Goal: Task Accomplishment & Management: Manage account settings

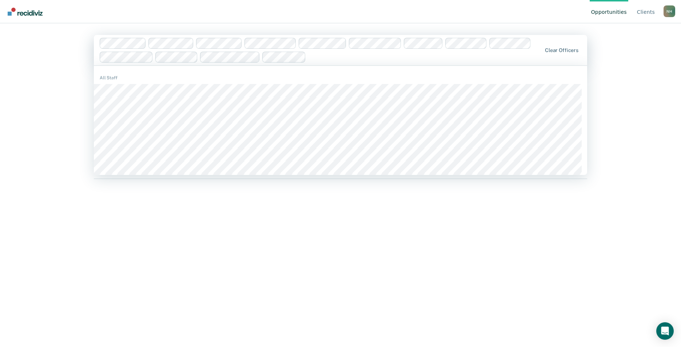
click at [249, 238] on div "Hi, Nycole. We’ve found some outstanding items across 13 caseloads 50 clients a…" at bounding box center [341, 207] width 494 height 266
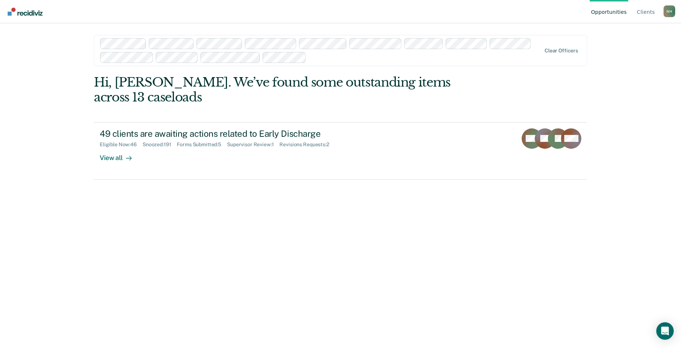
click at [609, 14] on link "Opportunities" at bounding box center [609, 11] width 39 height 23
click at [315, 261] on div "Hi, Nycole. We’ve found some outstanding items across 13 caseloads 49 clients a…" at bounding box center [341, 208] width 494 height 266
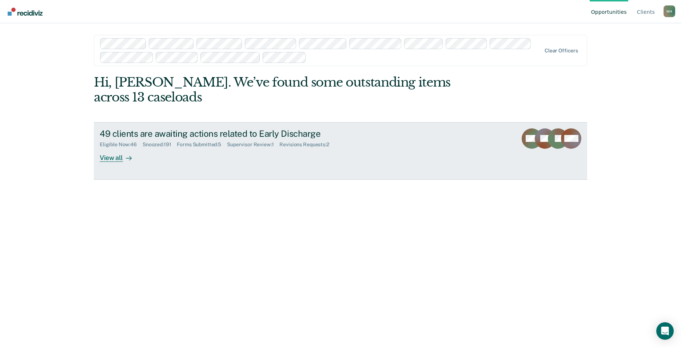
click at [114, 157] on div "View all" at bounding box center [120, 155] width 41 height 14
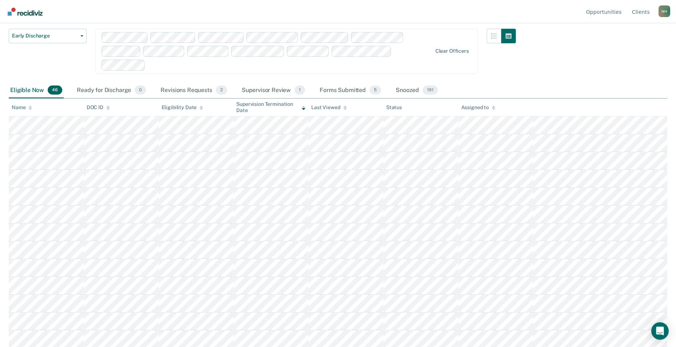
scroll to position [36, 0]
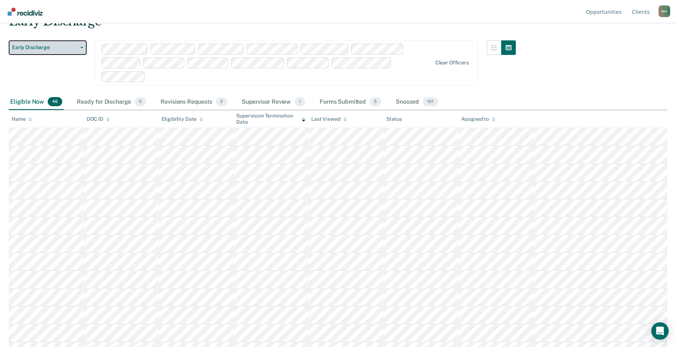
click at [79, 47] on span "button" at bounding box center [81, 47] width 6 height 1
click at [67, 76] on div "Early Discharge Early Discharge" at bounding box center [48, 67] width 78 height 54
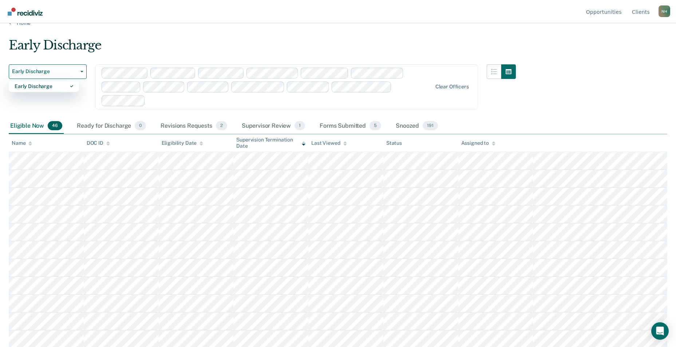
scroll to position [0, 0]
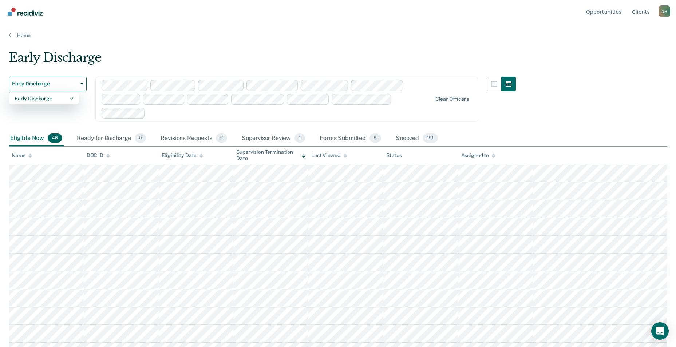
click at [142, 45] on main "Early Discharge Early Discharge Early Discharge Clear officers Eligible Now 46 …" at bounding box center [338, 192] width 676 height 306
click at [79, 86] on button "Early Discharge" at bounding box center [48, 84] width 78 height 15
click at [139, 50] on main "Early Discharge Early Discharge Early Discharge Clear officers Eligible Now 46 …" at bounding box center [338, 192] width 676 height 306
click at [31, 135] on div "Eligible Now 46" at bounding box center [36, 139] width 55 height 16
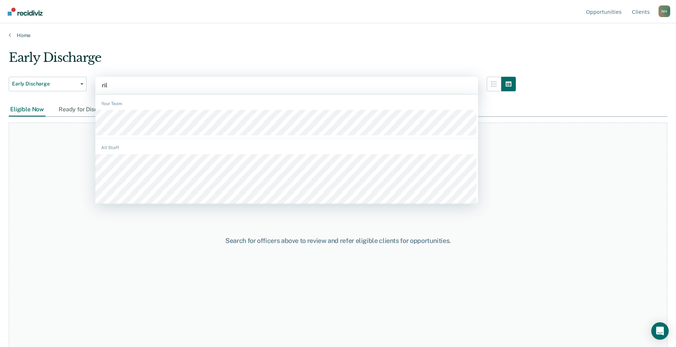
type input "riley"
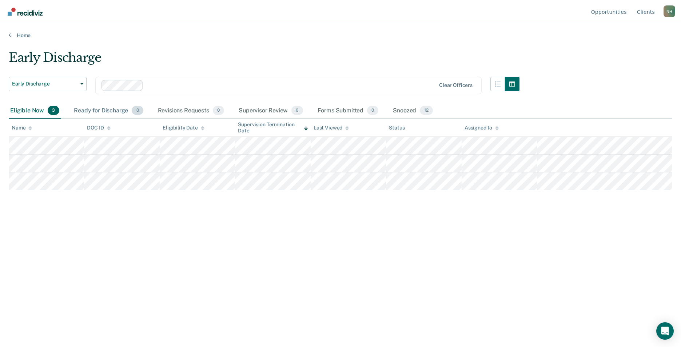
click at [93, 110] on div "Ready for Discharge 0" at bounding box center [108, 111] width 72 height 16
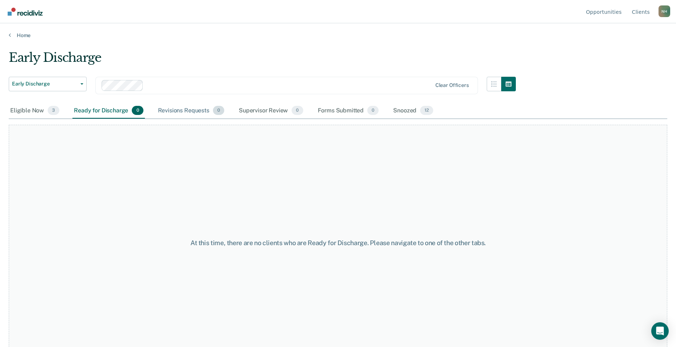
click at [174, 111] on div "Revisions Requests 0" at bounding box center [191, 111] width 69 height 16
click at [267, 111] on div "Supervisor Review 0" at bounding box center [270, 111] width 67 height 16
click at [337, 111] on div "Forms Submitted 0" at bounding box center [348, 111] width 64 height 16
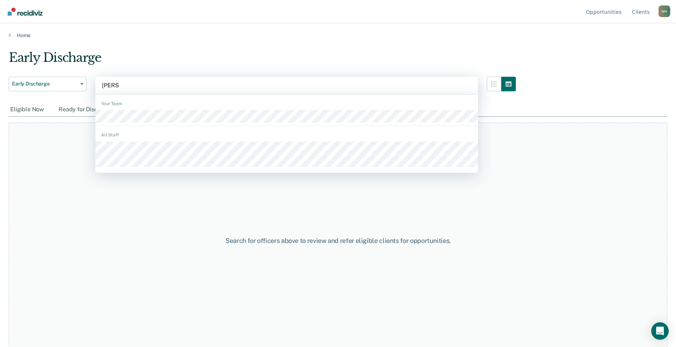
type input "nichols"
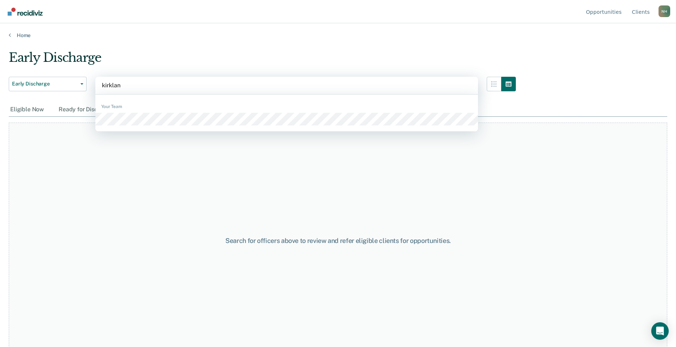
type input "kirkland"
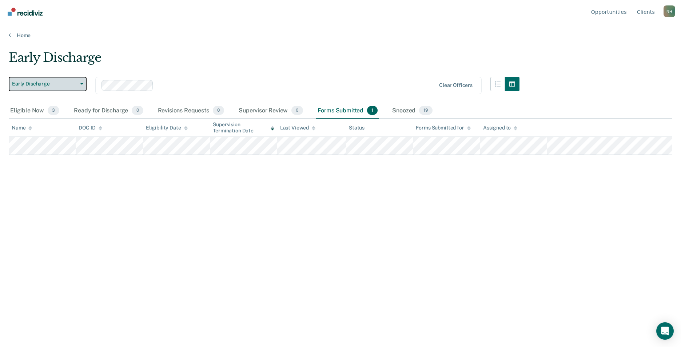
click at [83, 82] on button "Early Discharge" at bounding box center [48, 84] width 78 height 15
click at [168, 52] on div "Early Discharge" at bounding box center [264, 60] width 511 height 21
click at [79, 83] on span "button" at bounding box center [81, 83] width 6 height 1
click at [202, 55] on div "Early Discharge" at bounding box center [264, 60] width 511 height 21
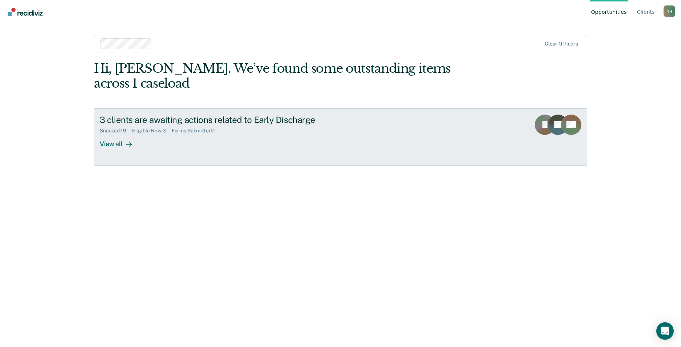
click at [104, 134] on div "View all" at bounding box center [120, 141] width 41 height 14
